Goal: Complete application form

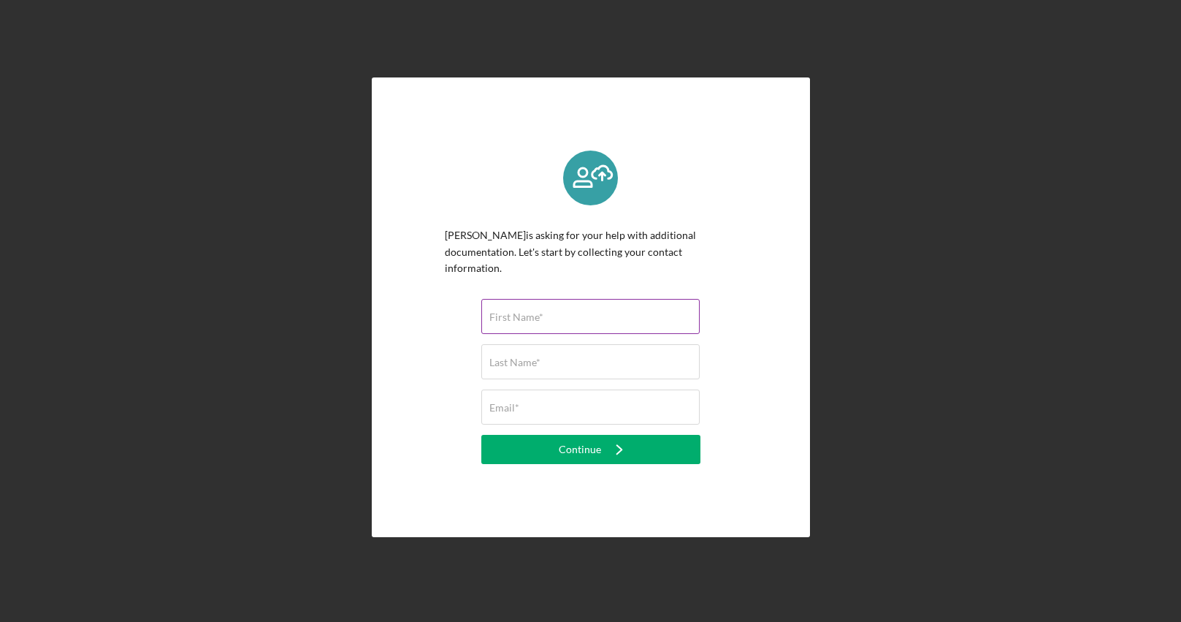
click at [540, 311] on label "First Name*" at bounding box center [516, 317] width 54 height 12
click at [540, 307] on input "First Name*" at bounding box center [590, 316] width 218 height 35
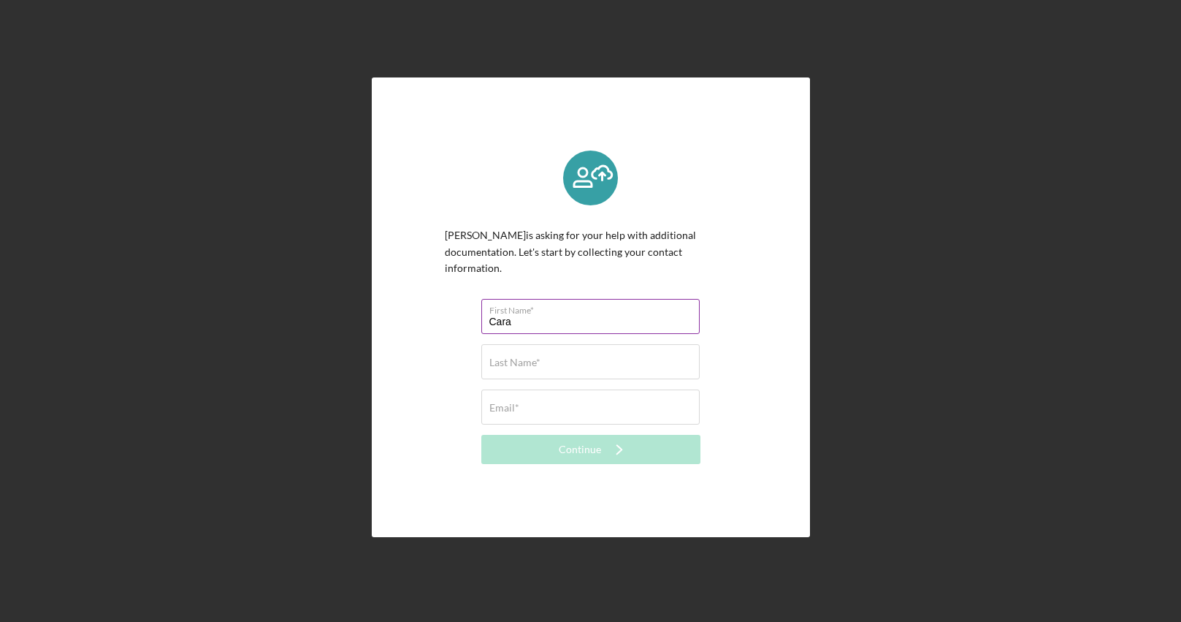
type input "Cara"
type input "[PERSON_NAME]"
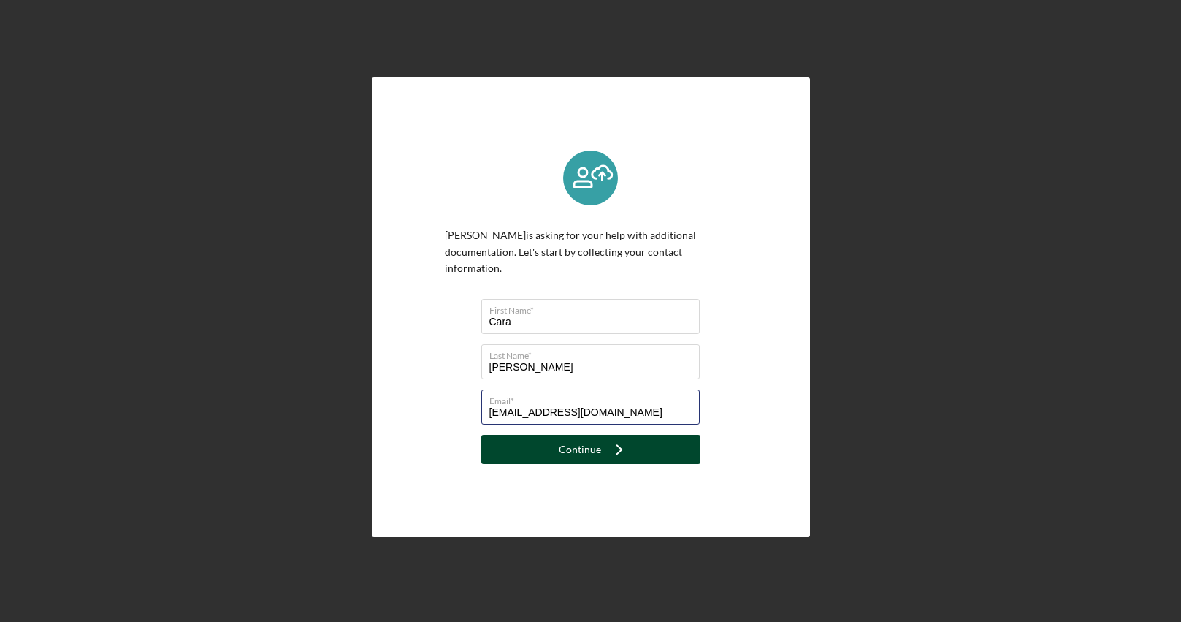
type input "[EMAIL_ADDRESS][DOMAIN_NAME]"
click at [613, 433] on icon "Icon/Navigate" at bounding box center [619, 449] width 37 height 37
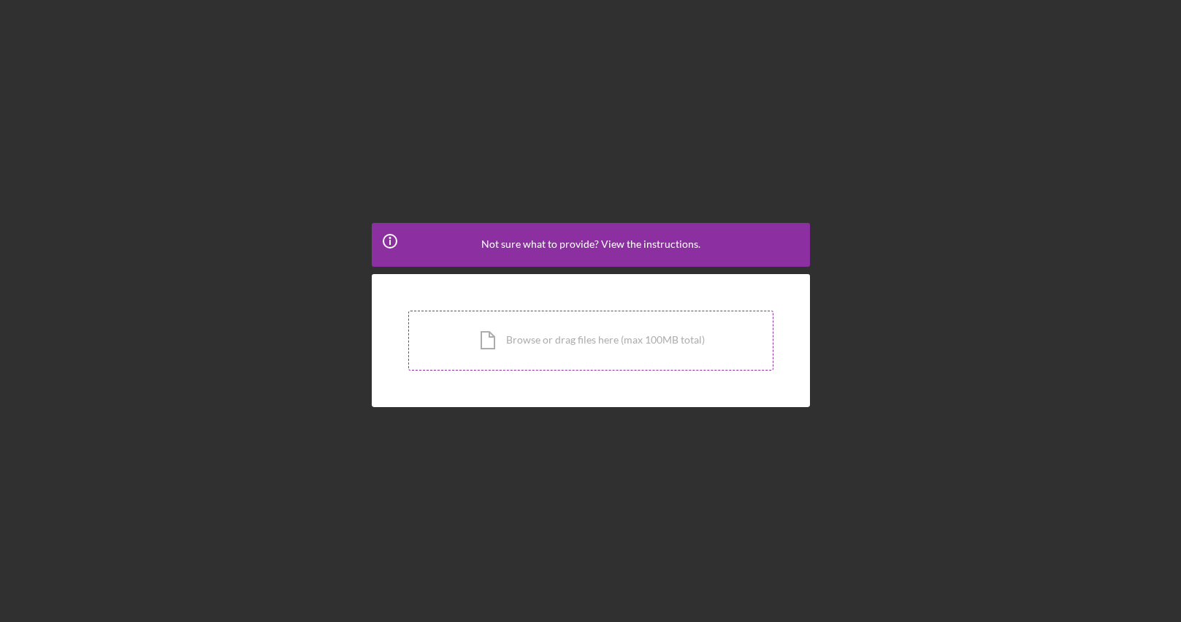
click at [602, 340] on div "Icon/Document Browse or drag files here (max 100MB total) Tap to choose files o…" at bounding box center [590, 340] width 365 height 60
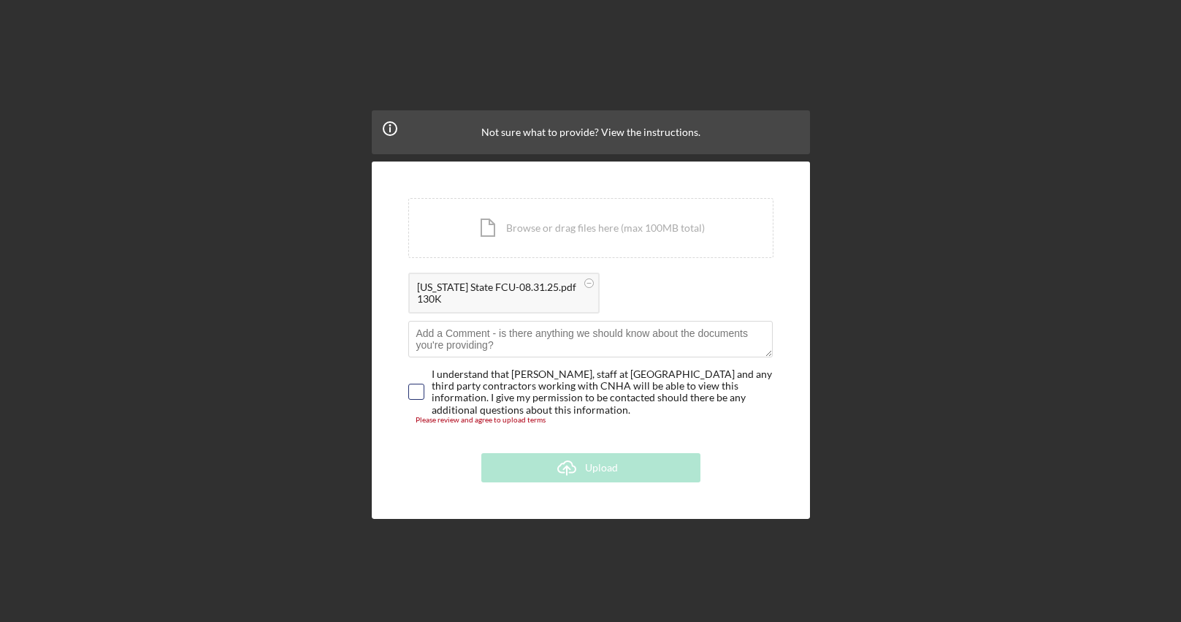
click at [413, 391] on input "checkbox" at bounding box center [416, 391] width 15 height 15
checkbox input "true"
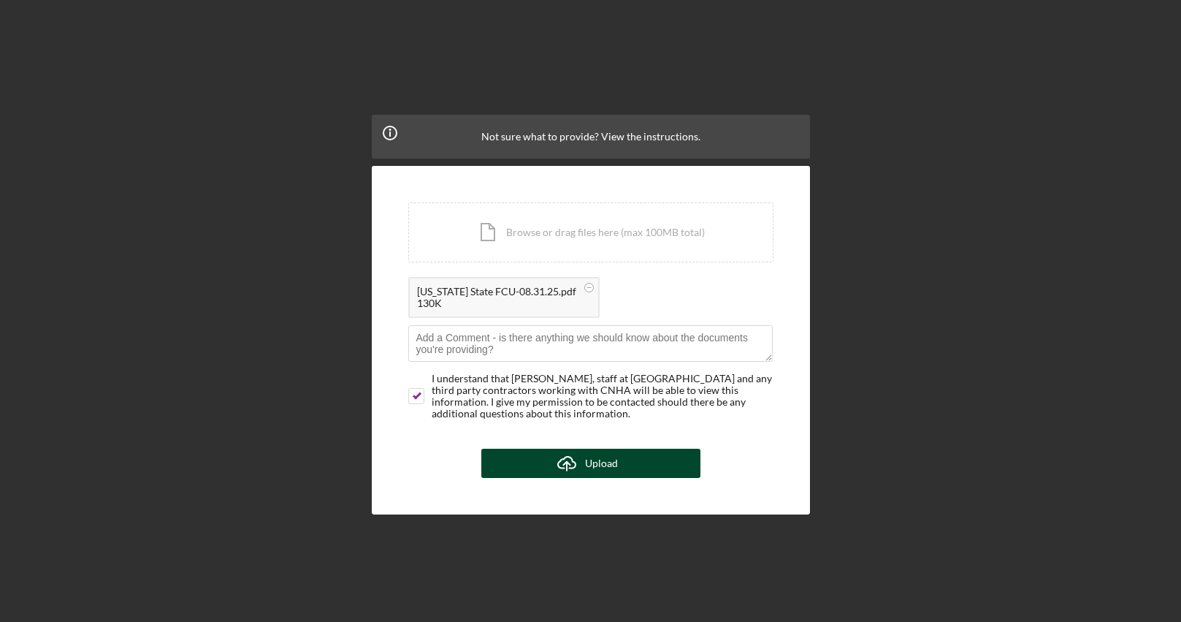
click at [622, 456] on button "Icon/Upload Upload" at bounding box center [590, 463] width 219 height 29
